Goal: Contribute content

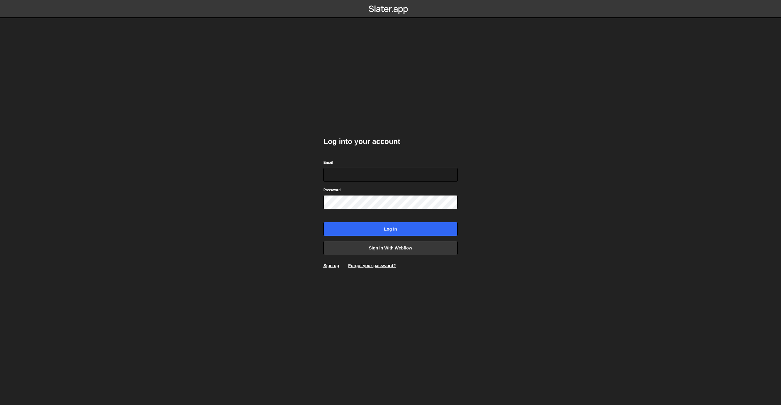
click at [390, 0] on com-1password-button at bounding box center [390, 0] width 0 height 0
click at [391, 171] on input "Email" at bounding box center [390, 175] width 134 height 14
click at [332, 150] on div "Log into your account Email Password Log in Sign in with Webflow Sign up Forgot…" at bounding box center [390, 202] width 134 height 150
click at [336, 173] on input "Email" at bounding box center [390, 175] width 134 height 14
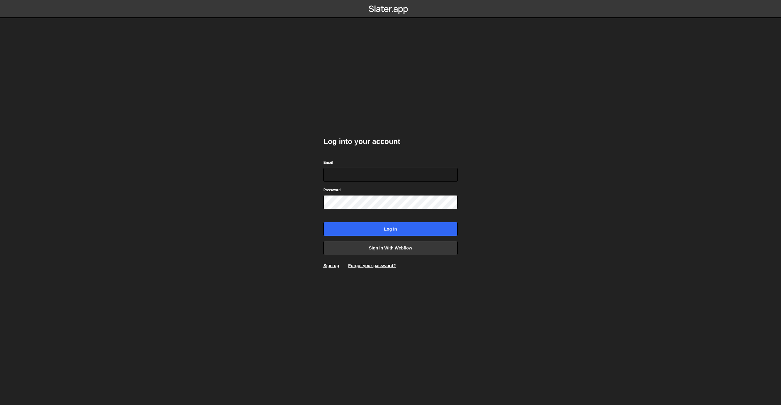
type input "accounts@cutthecode.com"
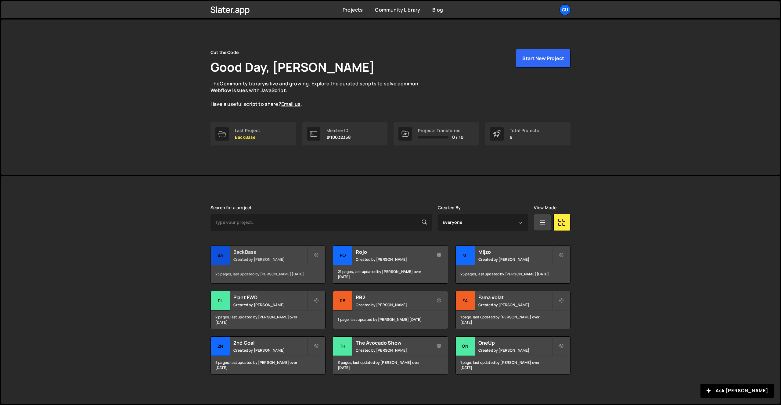
click at [263, 251] on h2 "BackBase" at bounding box center [269, 252] width 73 height 7
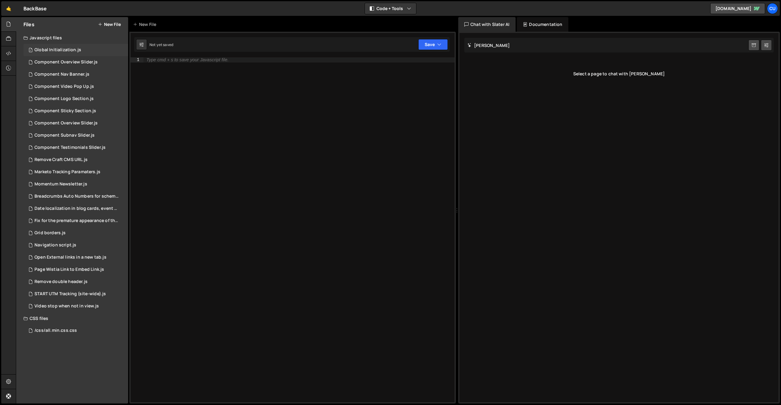
click at [54, 51] on div "Global Initialization.js" at bounding box center [57, 49] width 47 height 5
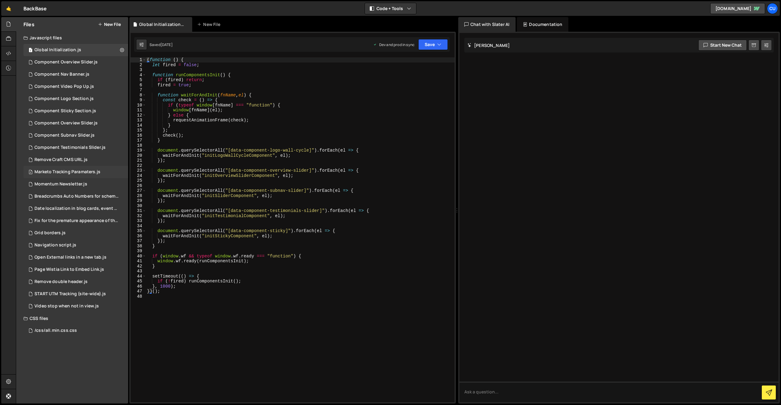
click at [56, 169] on div "Marketo Tracking Paramaters.js" at bounding box center [67, 171] width 66 height 5
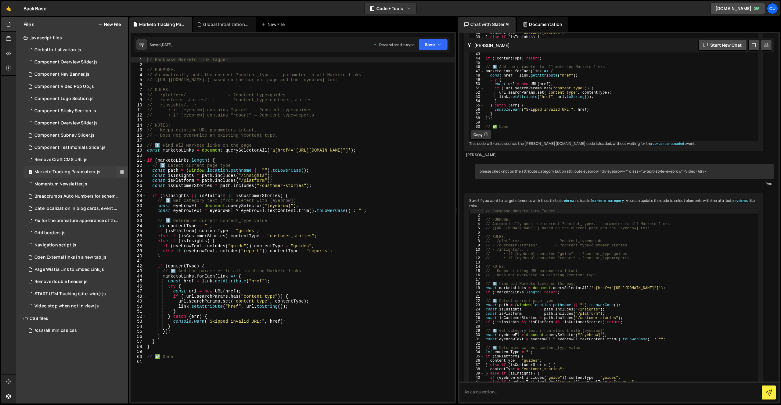
scroll to position [721, 0]
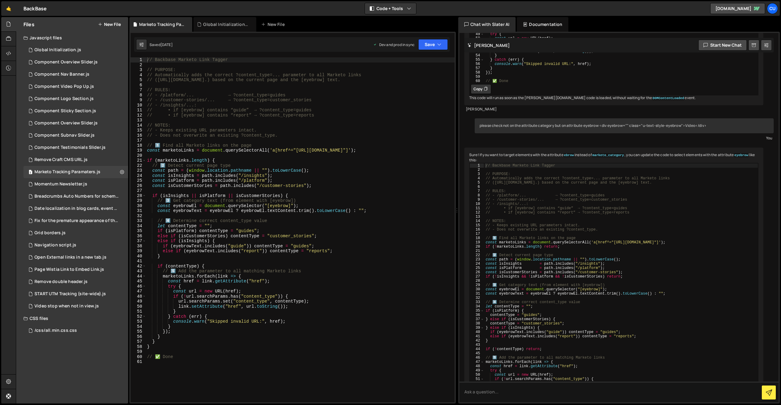
type textarea "// 1️⃣ Find all Marketo links on the page"
click at [239, 148] on div "// Backbase Marketo Link Tagger // PURPOSE: // Automatically adds the correct ?…" at bounding box center [300, 234] width 309 height 355
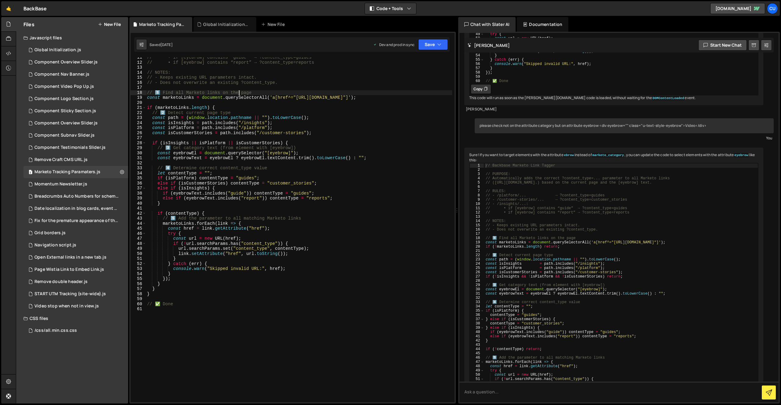
scroll to position [0, 0]
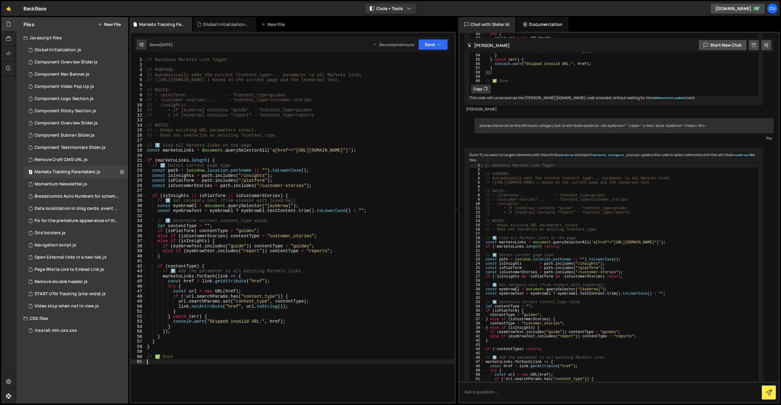
click at [178, 360] on div "// Backbase Marketo Link Tagger // PURPOSE: // Automatically adds the correct ?…" at bounding box center [300, 234] width 309 height 355
type textarea "// ✅ Done"
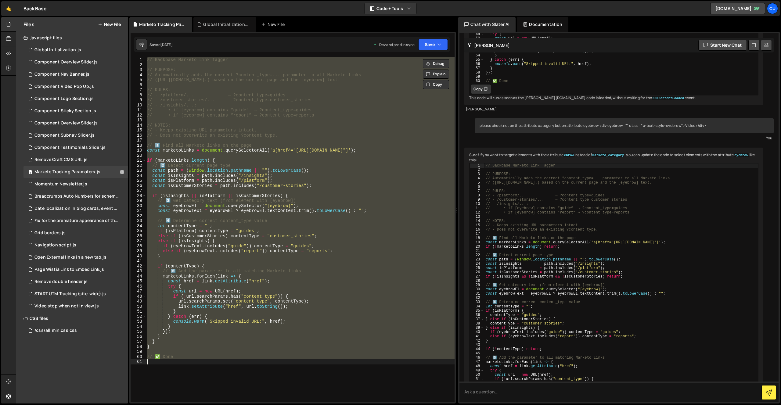
click at [217, 188] on div "// Backbase Marketo Link Tagger // PURPOSE: // Automatically adds the correct ?…" at bounding box center [300, 229] width 309 height 345
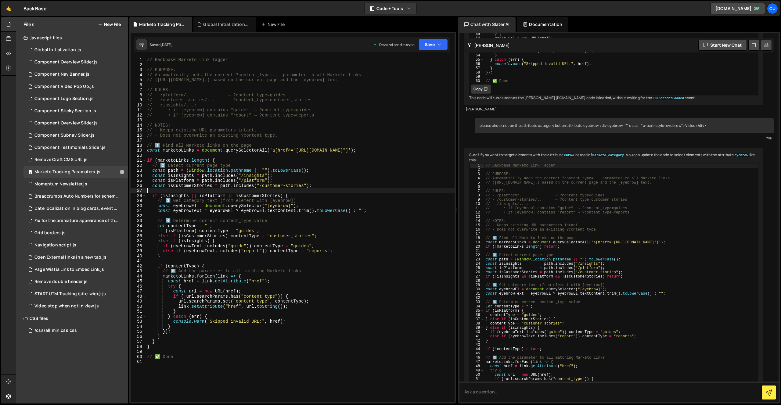
click at [258, 189] on div "// Backbase Marketo Link Tagger // PURPOSE: // Automatically adds the correct ?…" at bounding box center [300, 234] width 309 height 355
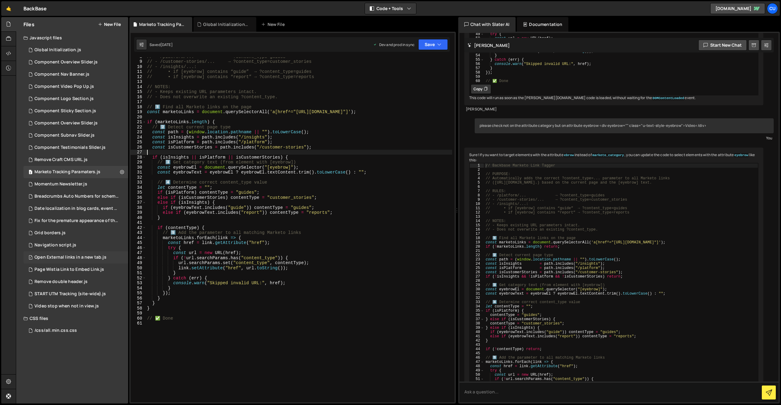
scroll to position [48, 0]
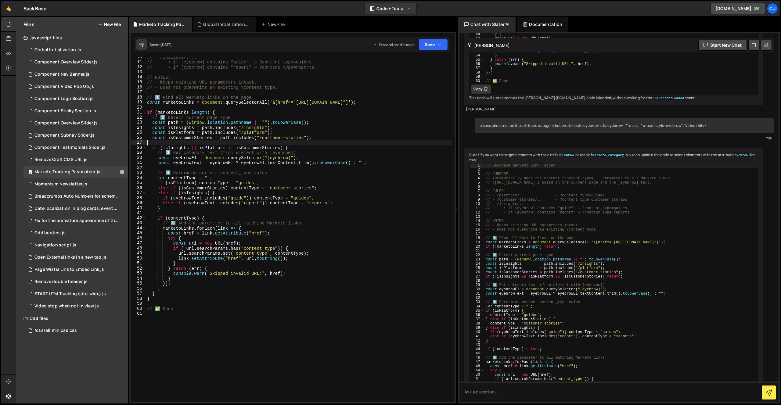
click at [187, 297] on div "// - /insights/...: // • if [eyebrow] contains “guide” → ?content_type=guides /…" at bounding box center [299, 232] width 306 height 355
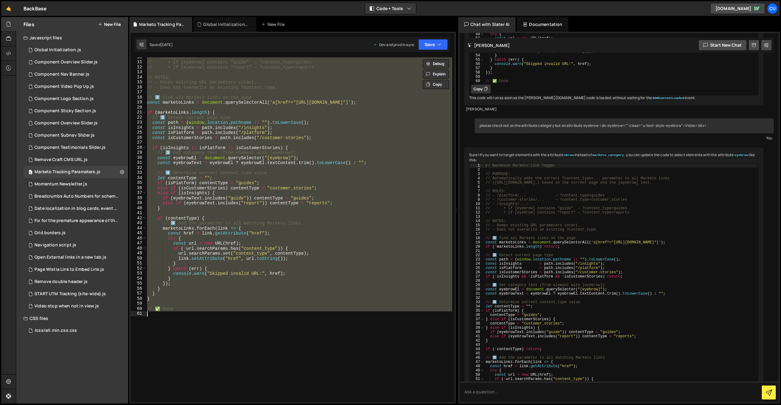
scroll to position [0, 0]
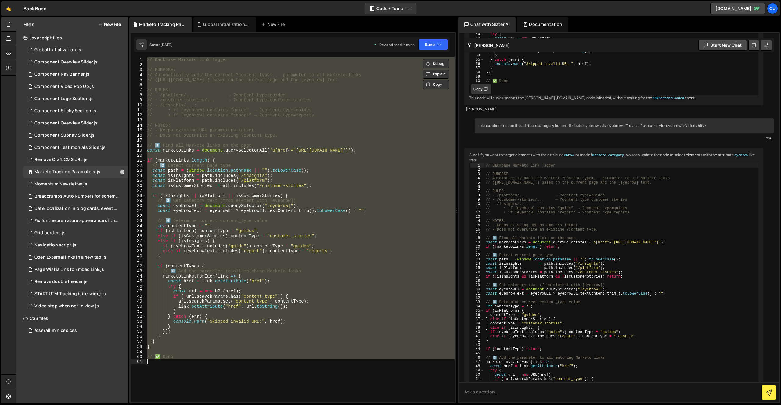
paste textarea "</script>"
click at [258, 287] on div "// Backbase Marketo Link Tagger // PURPOSE: // Automatically adds the correct ?…" at bounding box center [300, 229] width 309 height 345
click at [237, 202] on div "// Backbase Marketo Link Tagger // PURPOSE: // Automatically adds the correct ?…" at bounding box center [299, 229] width 306 height 345
click at [243, 321] on div "// Backbase Marketo Link Tagger // PURPOSE: // Automatically adds the correct ?…" at bounding box center [299, 229] width 306 height 345
paste textarea
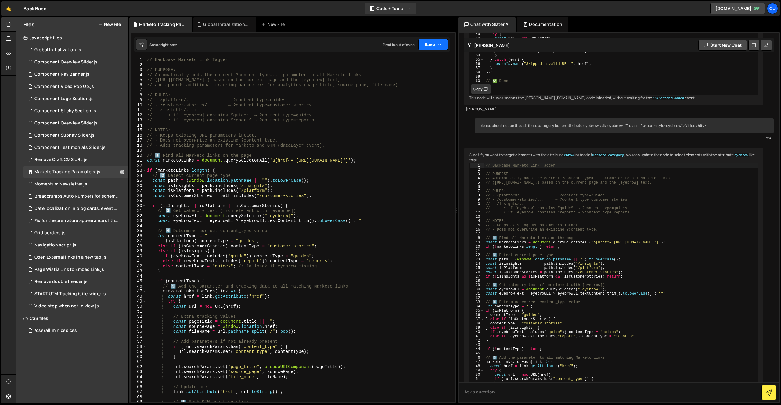
click at [429, 42] on button "Save" at bounding box center [433, 44] width 30 height 11
click at [424, 87] on div "Saved [DATE]" at bounding box center [412, 85] width 63 height 7
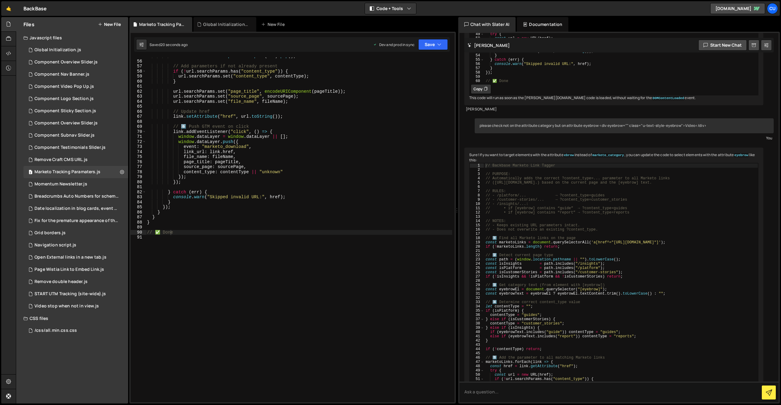
click at [179, 232] on div "const fileName = url . pathname . split ( "/" ) . pop ( ) ; // Add parameters i…" at bounding box center [299, 231] width 306 height 355
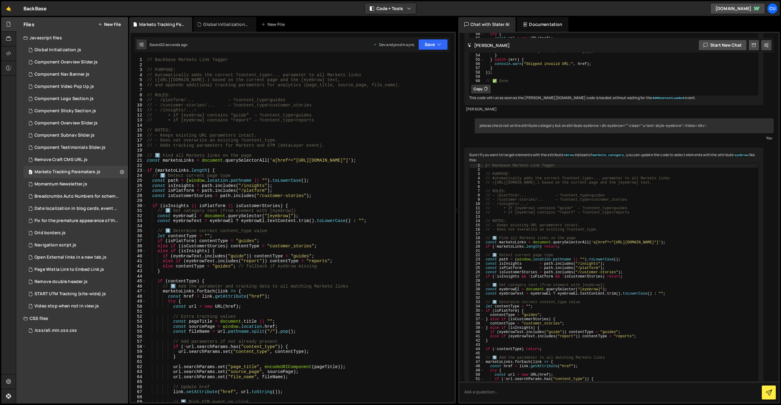
scroll to position [0, 0]
click at [229, 178] on div "// Backbase Marketo Link Tagger // PURPOSE: // Automatically adds the correct ?…" at bounding box center [299, 234] width 306 height 355
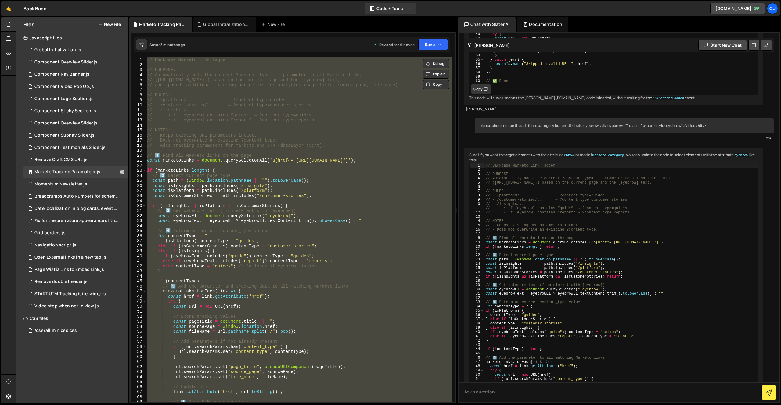
paste textarea
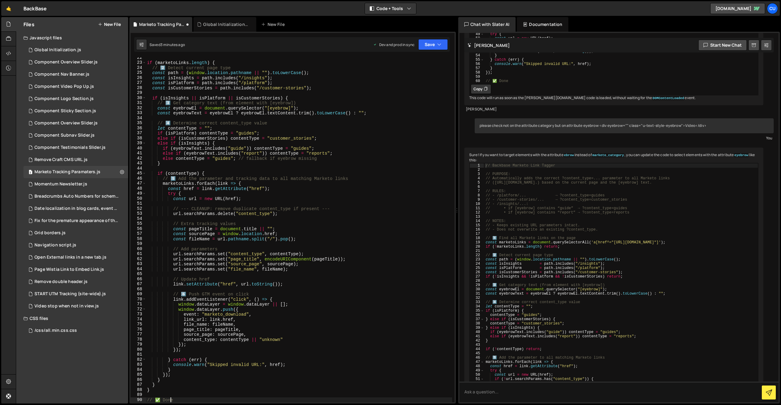
scroll to position [108, 0]
click at [427, 41] on button "Save" at bounding box center [433, 44] width 30 height 11
click at [415, 78] on div "Save to Production S" at bounding box center [412, 79] width 63 height 6
click at [427, 51] on div "Saved 1 minute ago Dev and prod in sync Upgrade to Edit Save Save to Staging S …" at bounding box center [291, 44] width 315 height 15
click at [426, 43] on button "Save" at bounding box center [433, 44] width 30 height 11
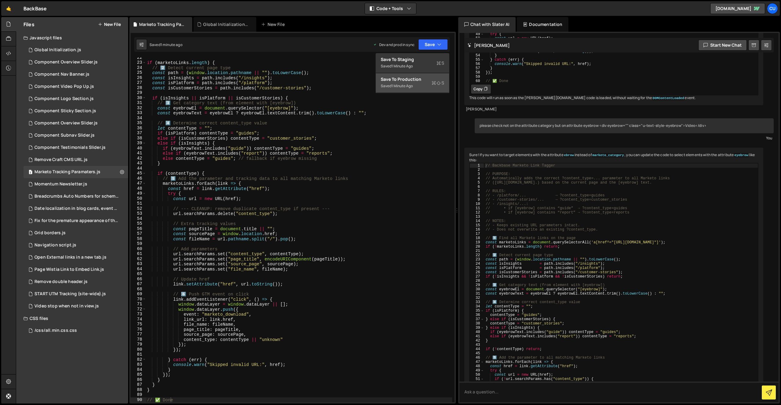
click at [403, 85] on div "1 minute ago" at bounding box center [401, 85] width 21 height 5
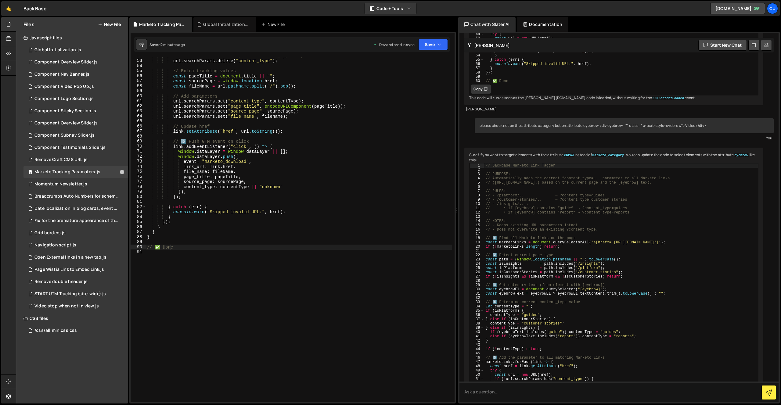
scroll to position [0, 0]
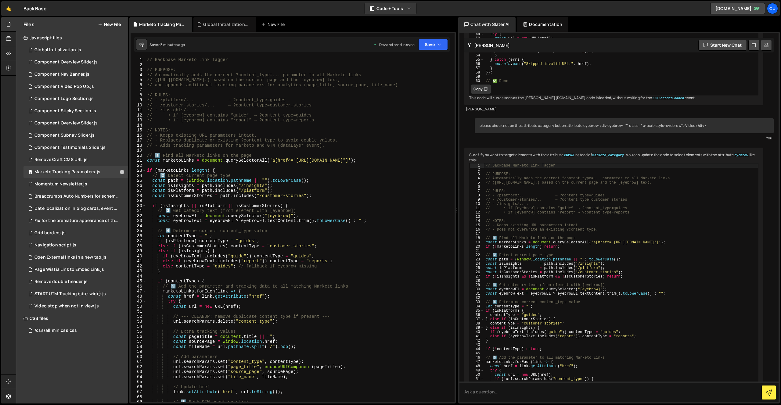
click at [164, 110] on div "// Backbase Marketo Link Tagger // PURPOSE: // Automatically adds the correct ?…" at bounding box center [299, 234] width 306 height 355
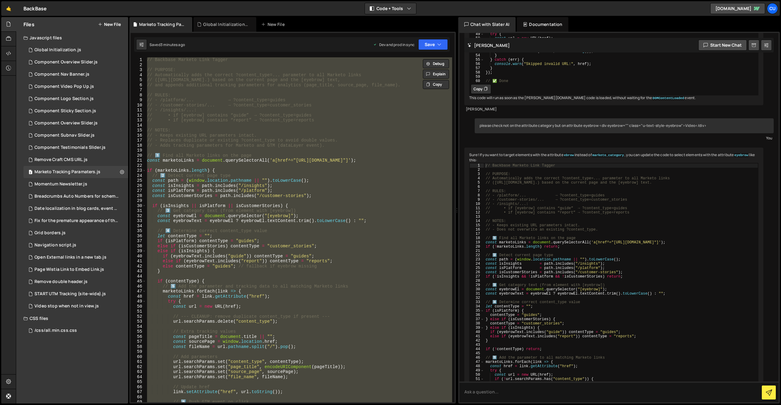
paste textarea
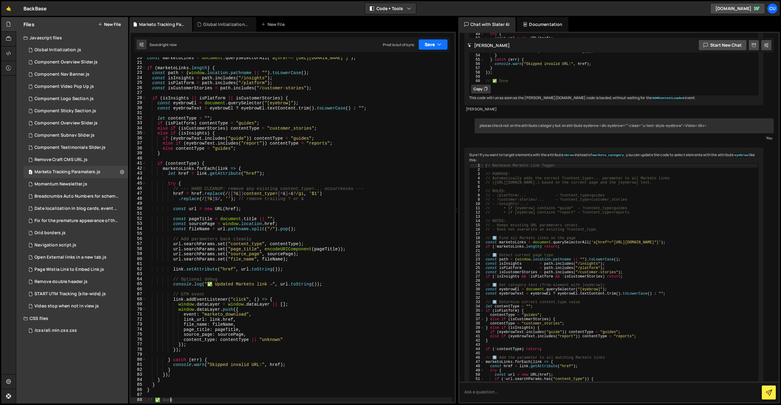
click at [433, 42] on button "Save" at bounding box center [433, 44] width 30 height 11
click at [397, 80] on div "Save to Production S" at bounding box center [412, 79] width 63 height 6
click at [289, 68] on div "const marketoLinks = document . querySelectorAll ( 'a[href^="[URL][DOMAIN_NAME]…" at bounding box center [299, 232] width 306 height 355
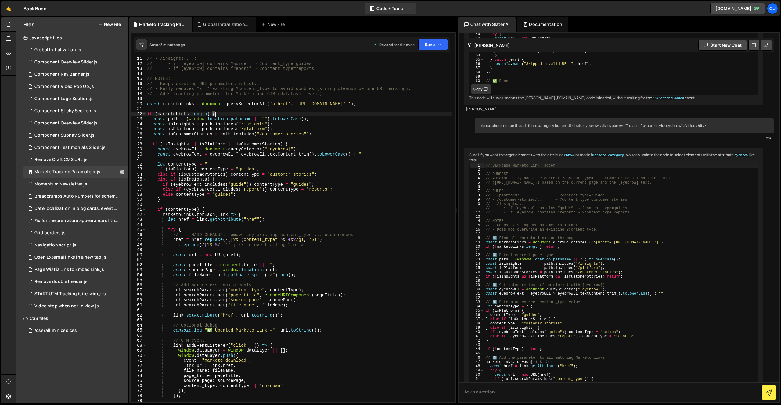
scroll to position [31, 0]
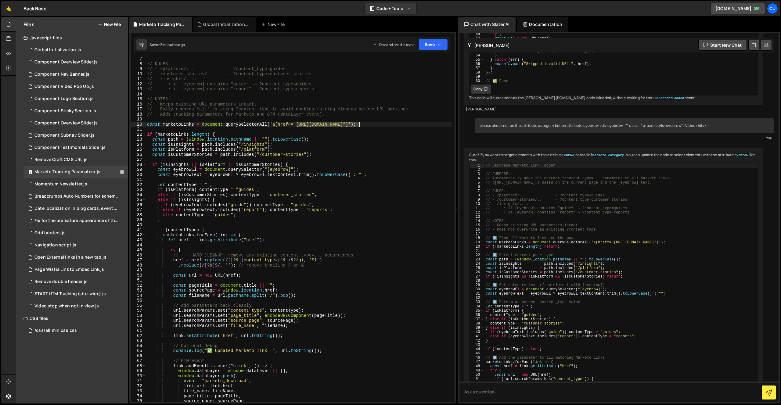
drag, startPoint x: 296, startPoint y: 125, endPoint x: 359, endPoint y: 123, distance: 62.2
click at [359, 123] on div "// RULES: // - /platform/... → ?content_type=guides // - /customer-stories/... …" at bounding box center [299, 233] width 306 height 355
type textarea "const marketoLinks = document.querySelectorAll('a[href^="[URL][DOMAIN_NAME]"]');"
